Goal: Transaction & Acquisition: Purchase product/service

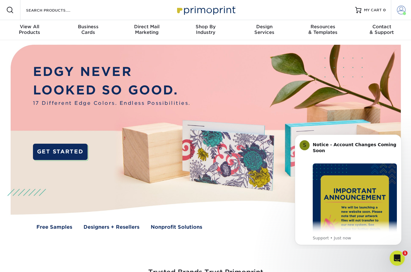
click at [402, 9] on span at bounding box center [400, 10] width 9 height 9
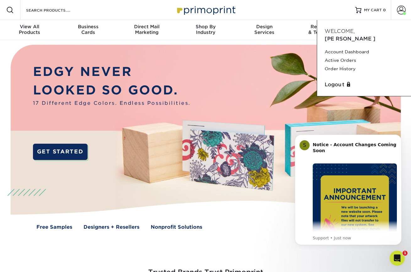
click at [204, 85] on img at bounding box center [205, 141] width 406 height 203
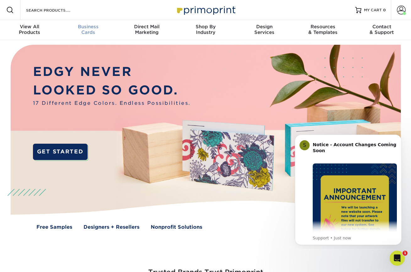
click at [89, 31] on div "Business Cards" at bounding box center [88, 29] width 59 height 11
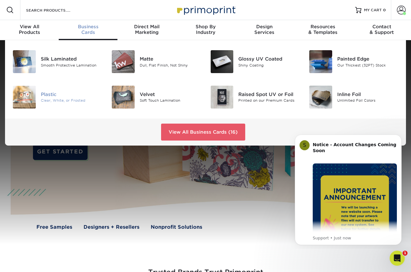
click at [56, 95] on div "Plastic" at bounding box center [71, 94] width 61 height 7
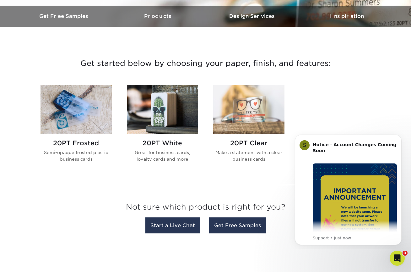
scroll to position [192, 0]
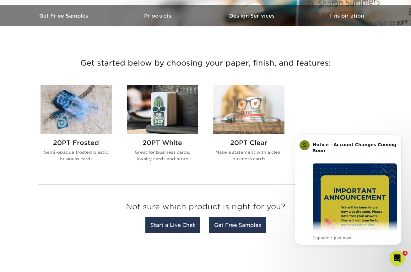
click at [164, 107] on img at bounding box center [162, 109] width 71 height 49
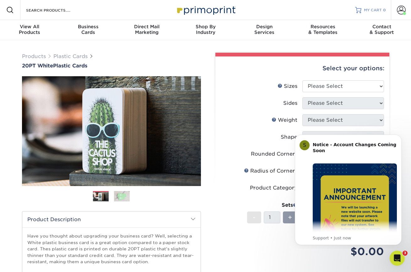
click at [244, 9] on div "Resources Menu Search Products Account Welcome, James Account Dashboard Active …" at bounding box center [205, 10] width 411 height 20
select select "2.00x3.50"
click at [398, 135] on icon "Dismiss notification" at bounding box center [399, 136] width 3 height 3
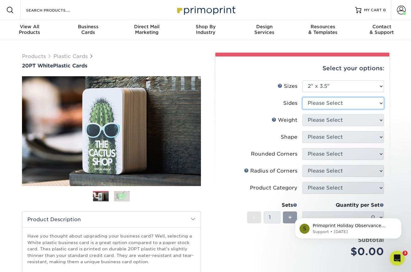
select select "13abbda7-1d64-4f25-8bb2-c179b224825d"
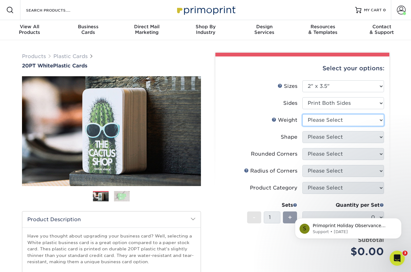
select select "20PT White Plastic"
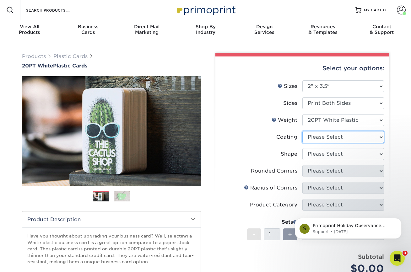
select select "3e7618de-abca-4bda-9f97-8b9129e913d8"
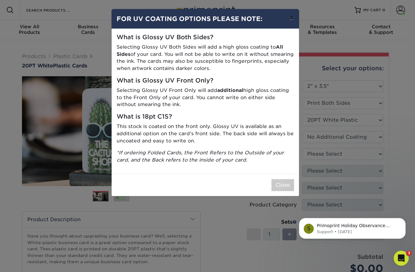
click at [291, 20] on button "×" at bounding box center [291, 18] width 14 height 18
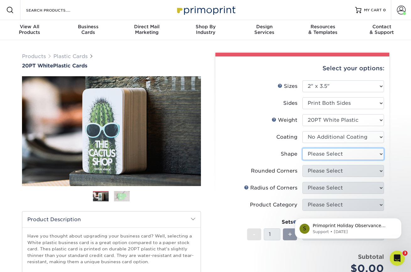
select select "standard"
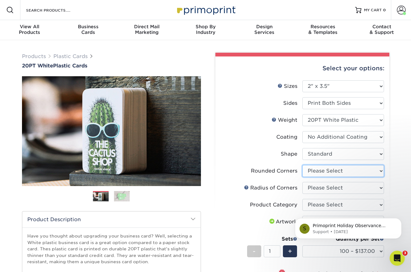
select select "7672df9e-0e0a-464d-8e1f-920c575e4da3"
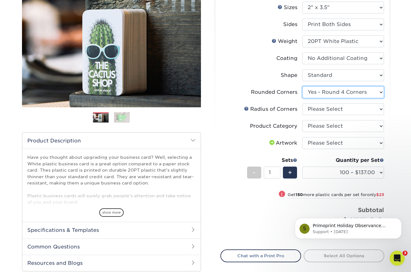
scroll to position [80, 0]
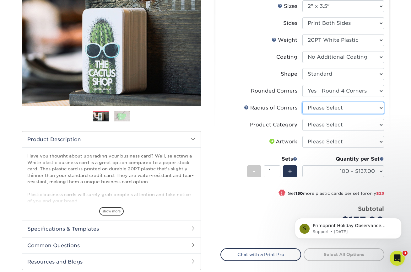
select select "589680c7-ee9a-431b-9d12-d7aeb1386a97"
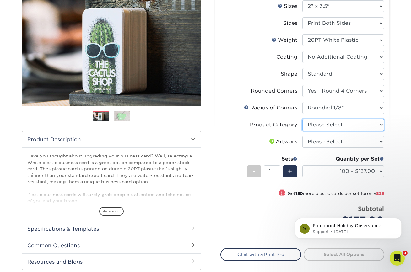
select select "3b5148f1-0588-4f88-a218-97bcfdce65c1"
select select "upload"
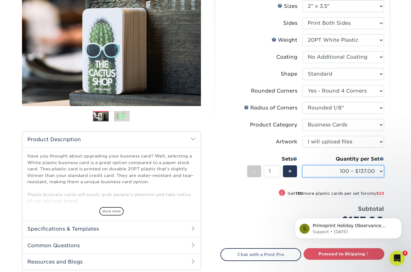
select select "500 – $195.00"
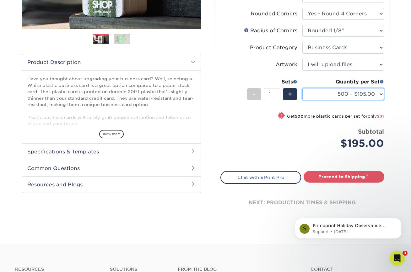
scroll to position [158, 0]
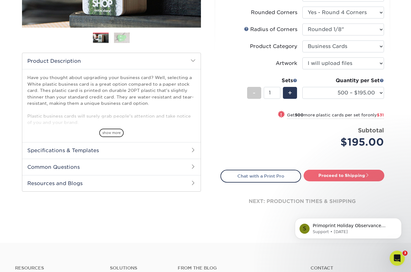
click at [352, 176] on link "Proceed to Shipping" at bounding box center [343, 175] width 81 height 11
type input "Set 1"
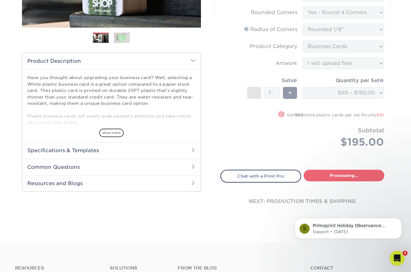
select select "a4e4f50f-87bc-4f0d-8b4f-3aba995cc4de"
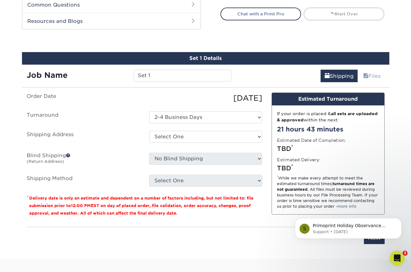
scroll to position [345, 0]
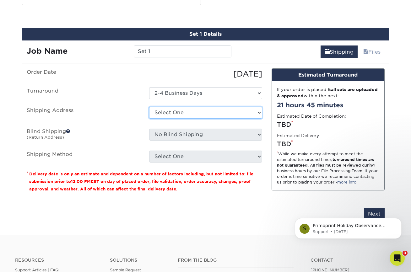
select select "259149"
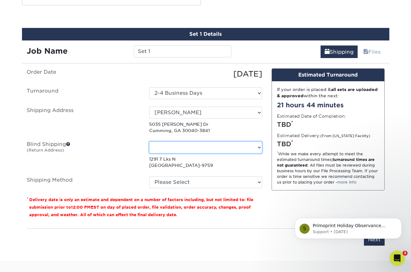
select select "-1"
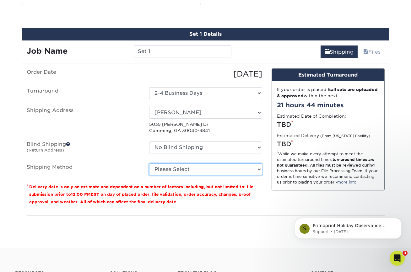
select select "03"
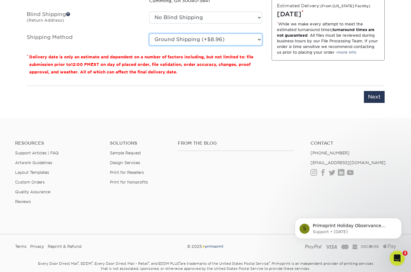
scroll to position [460, 0]
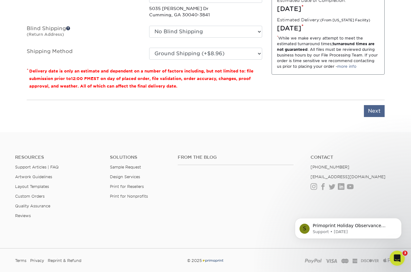
click at [376, 112] on input "Next" at bounding box center [373, 111] width 21 height 12
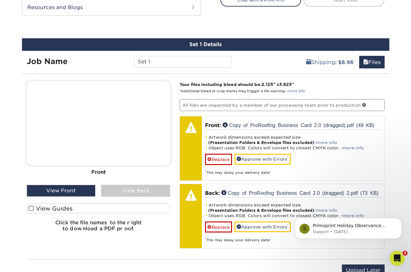
scroll to position [335, 0]
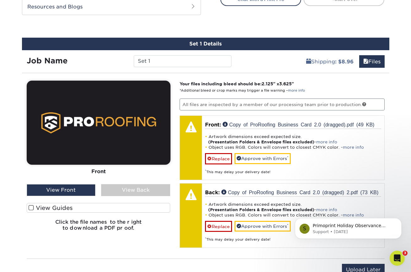
click at [130, 197] on div "Front Back View Front View Back Front" at bounding box center [99, 158] width 144 height 155
click at [134, 189] on div "View Back" at bounding box center [135, 190] width 69 height 12
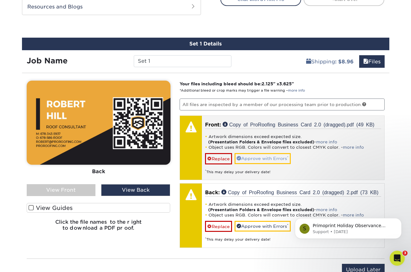
click at [263, 159] on link "Approve with Errors *" at bounding box center [262, 158] width 56 height 11
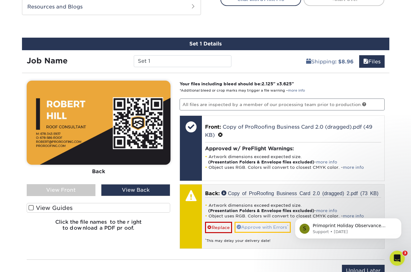
click at [261, 225] on link "Approve with Errors *" at bounding box center [262, 227] width 56 height 11
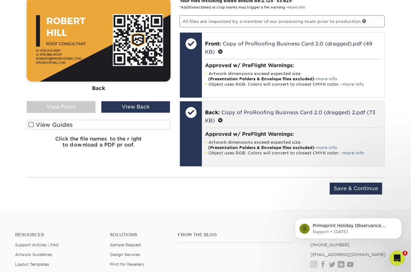
scroll to position [419, 0]
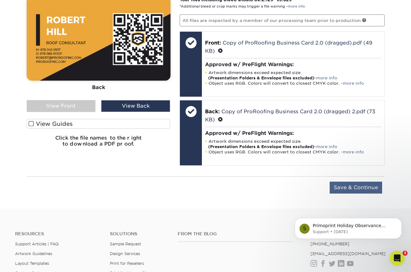
click at [355, 185] on input "Save & Continue" at bounding box center [355, 188] width 52 height 12
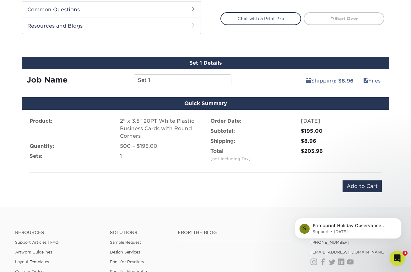
scroll to position [368, 0]
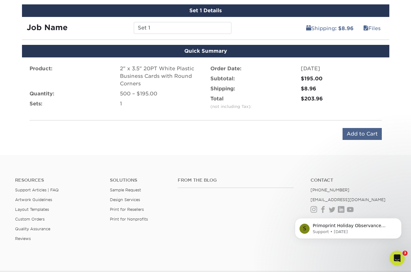
click at [361, 135] on input "Add to Cart" at bounding box center [361, 134] width 39 height 12
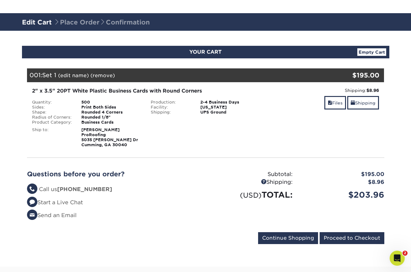
scroll to position [37, 0]
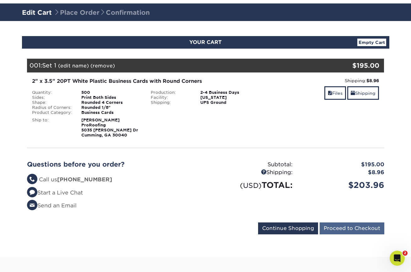
click at [351, 229] on input "Proceed to Checkout" at bounding box center [351, 228] width 65 height 12
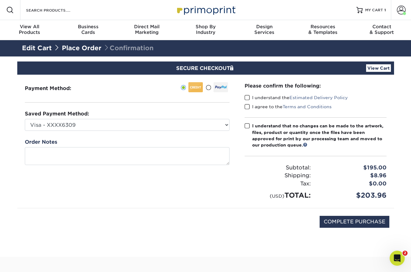
click at [246, 96] on span at bounding box center [246, 98] width 5 height 6
click at [0, 0] on input "I understand the Estimated Delivery Policy" at bounding box center [0, 0] width 0 height 0
click at [246, 107] on span at bounding box center [246, 107] width 5 height 6
click at [0, 0] on input "I agree to the Terms and Conditions" at bounding box center [0, 0] width 0 height 0
click at [247, 127] on span at bounding box center [246, 126] width 5 height 6
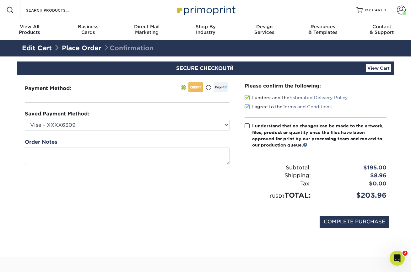
click at [0, 0] on input "I understand that no changes can be made to the artwork, files, product or quan…" at bounding box center [0, 0] width 0 height 0
click at [354, 221] on input "COMPLETE PURCHASE" at bounding box center [354, 222] width 70 height 12
type input "PROCESSING, PLEASE WAIT..."
